Goal: Information Seeking & Learning: Learn about a topic

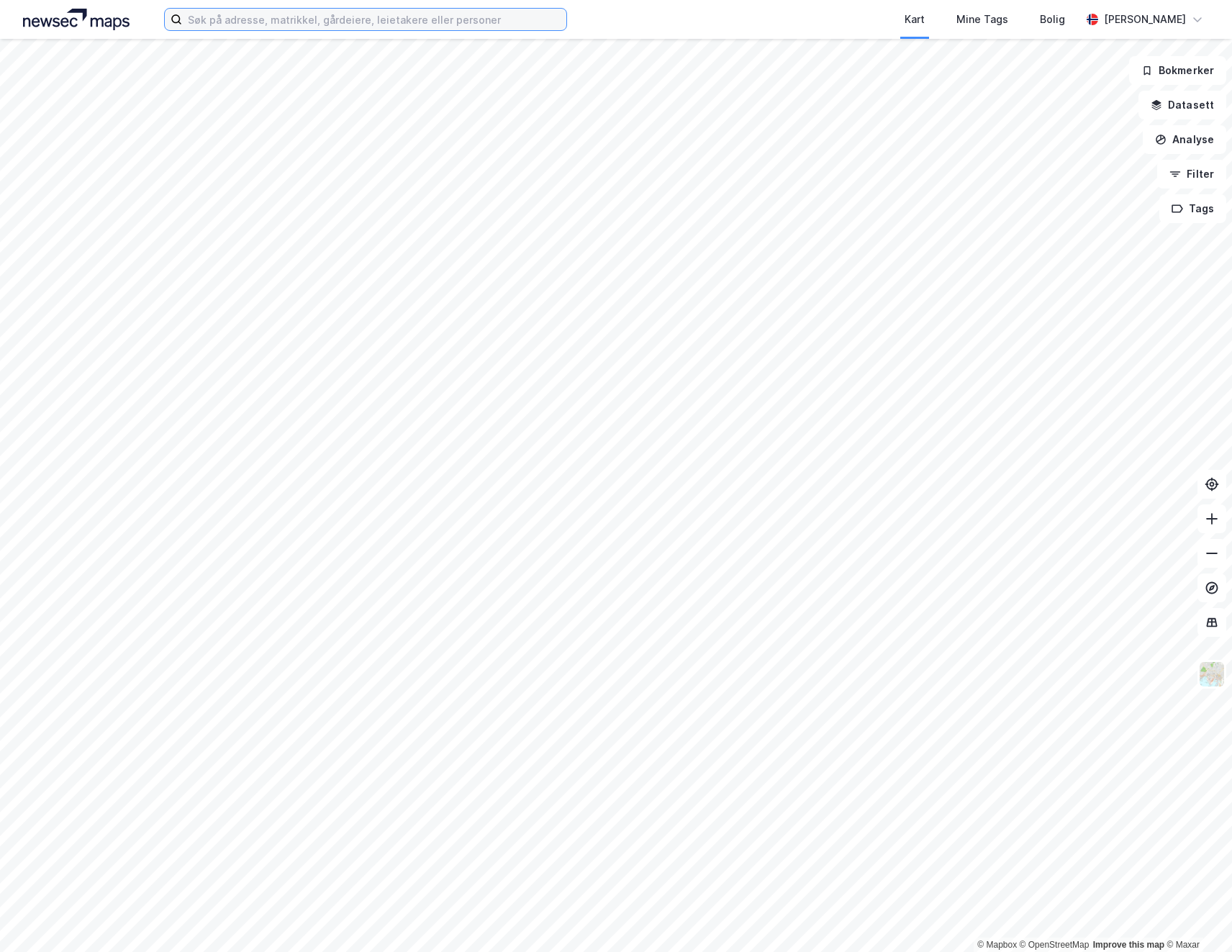
click at [276, 24] on input at bounding box center [374, 19] width 384 height 22
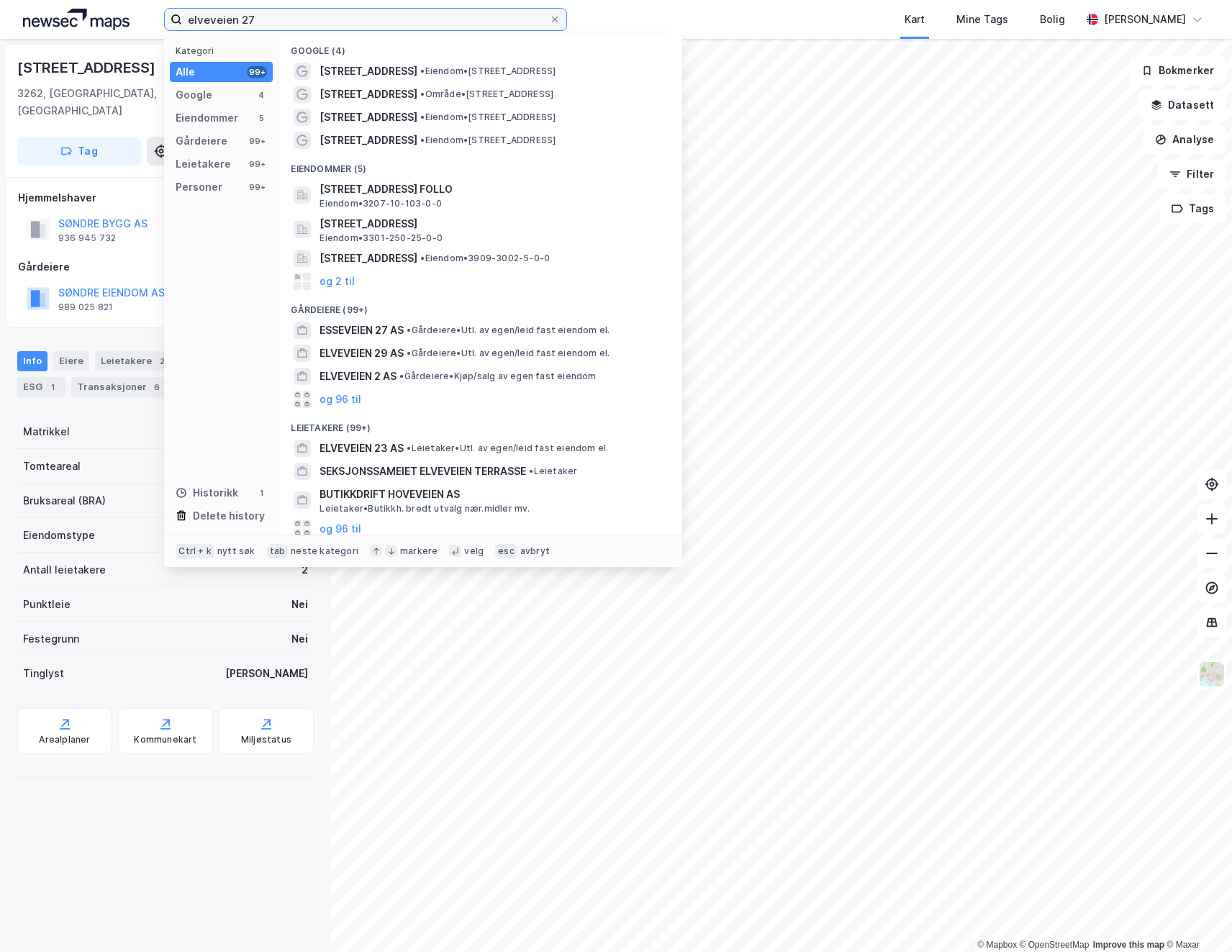
click at [253, 16] on input "elveveien 27" at bounding box center [365, 19] width 367 height 22
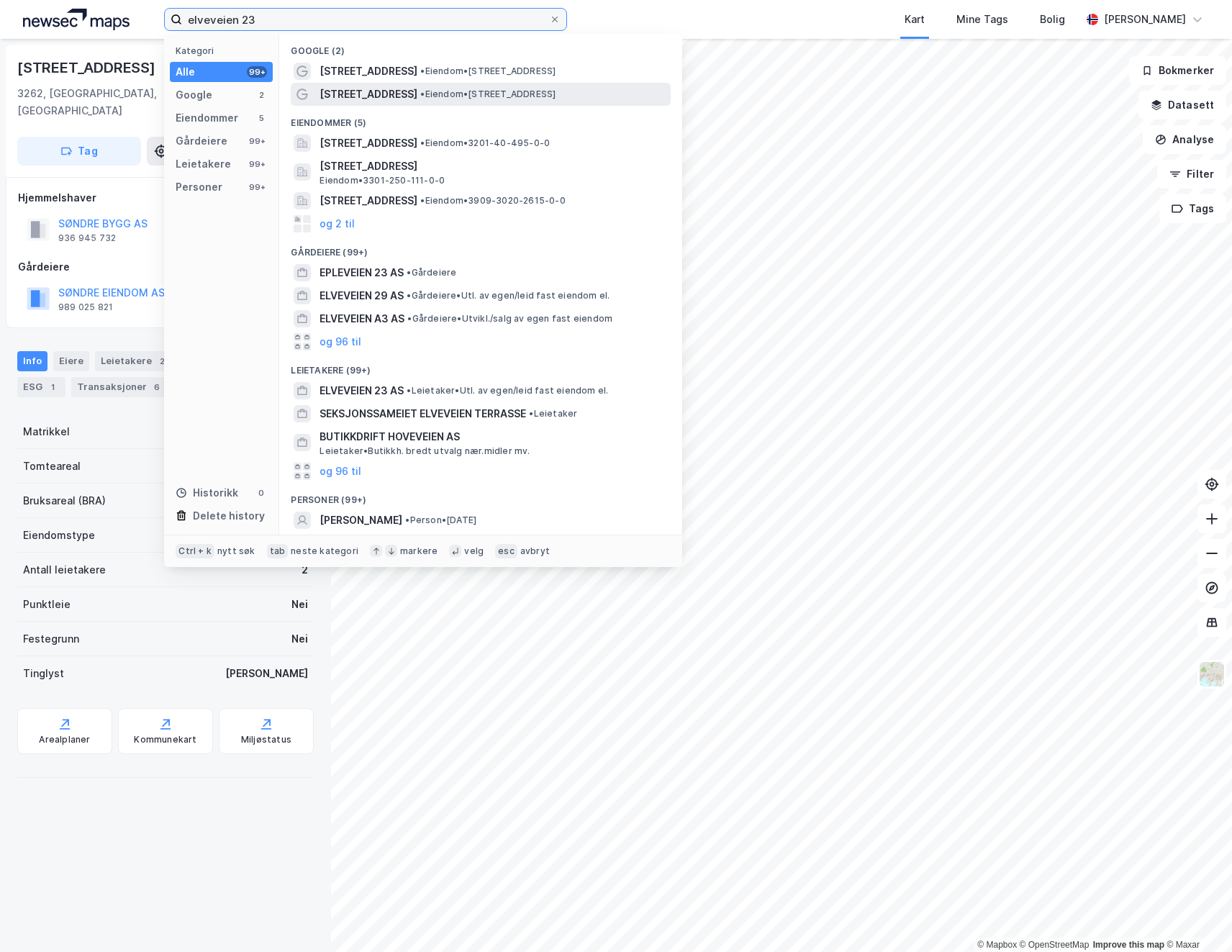
type input "elveveien 23"
click at [433, 94] on span "• Eiendom • [STREET_ADDRESS]" at bounding box center [488, 95] width 135 height 11
